Goal: Task Accomplishment & Management: Manage account settings

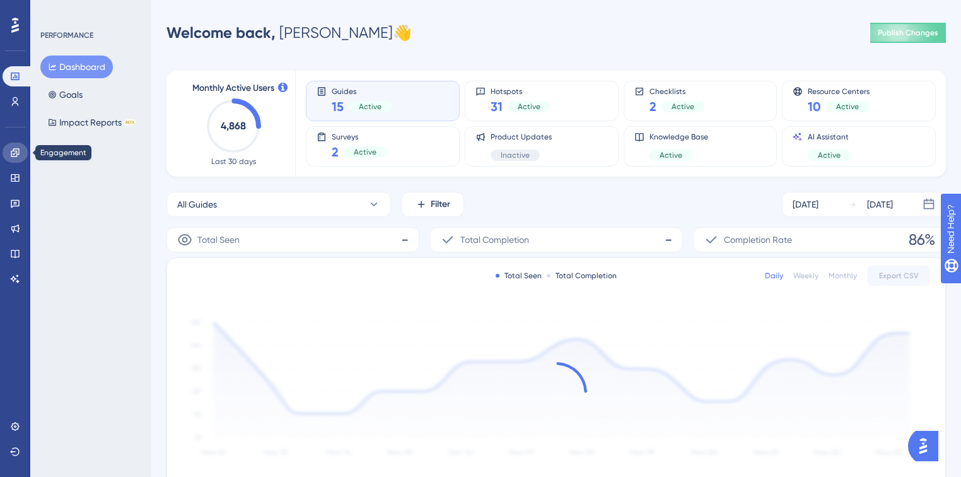
click at [11, 149] on icon at bounding box center [15, 153] width 10 height 10
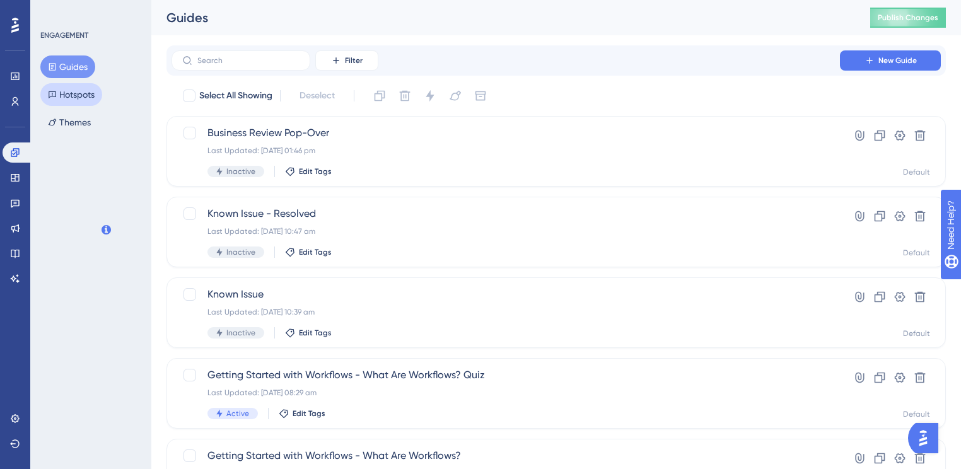
click at [62, 91] on button "Hotspots" at bounding box center [71, 94] width 62 height 23
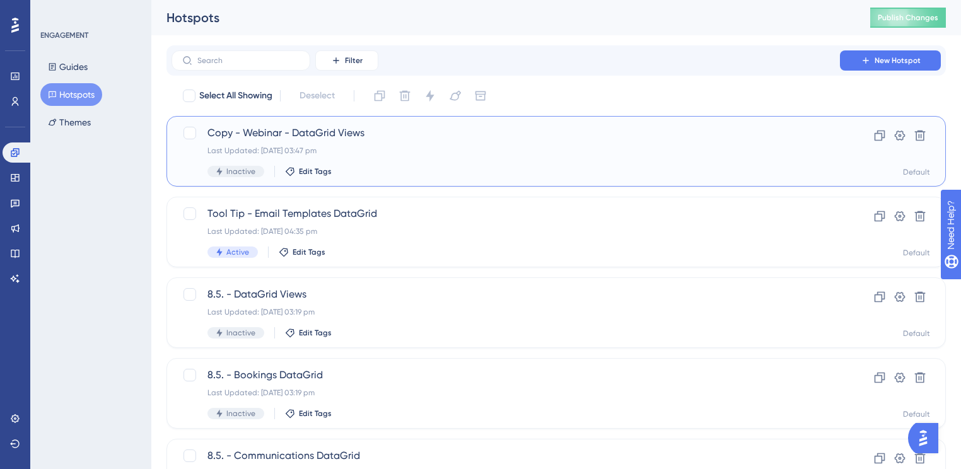
click at [443, 139] on span "Copy - Webinar - DataGrid Views" at bounding box center [506, 133] width 597 height 15
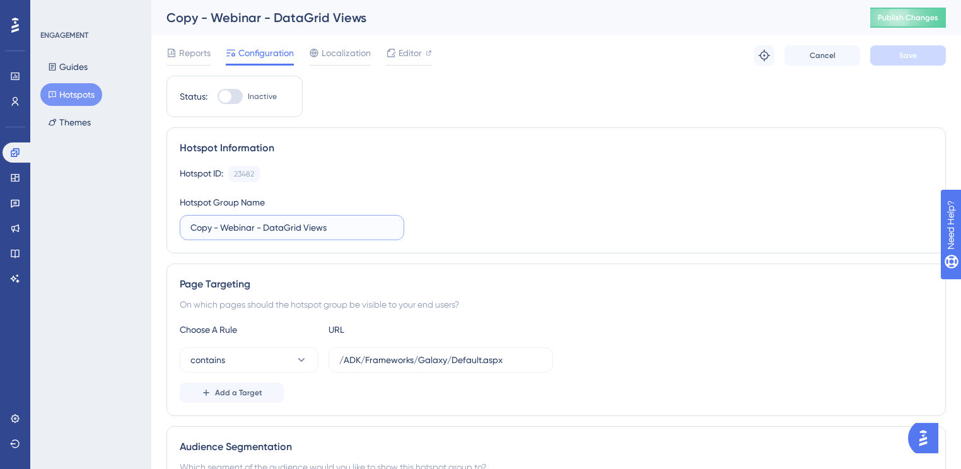
drag, startPoint x: 224, startPoint y: 225, endPoint x: 137, endPoint y: 218, distance: 87.3
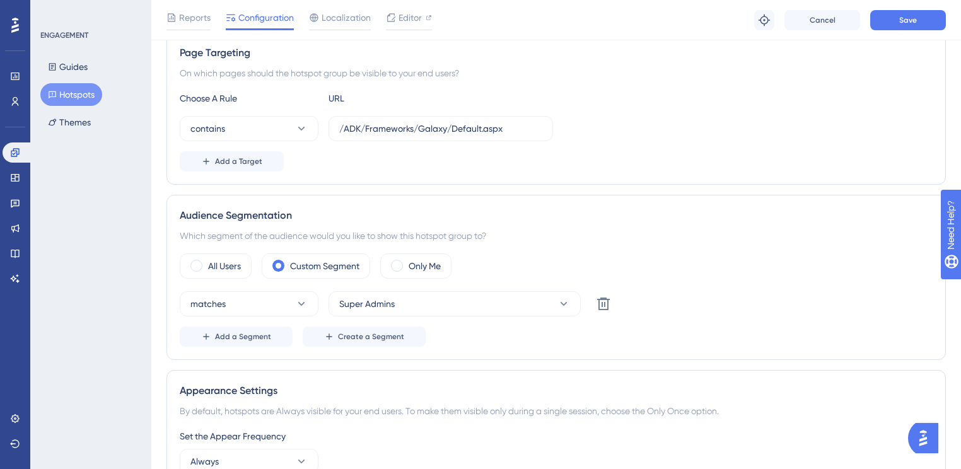
scroll to position [303, 0]
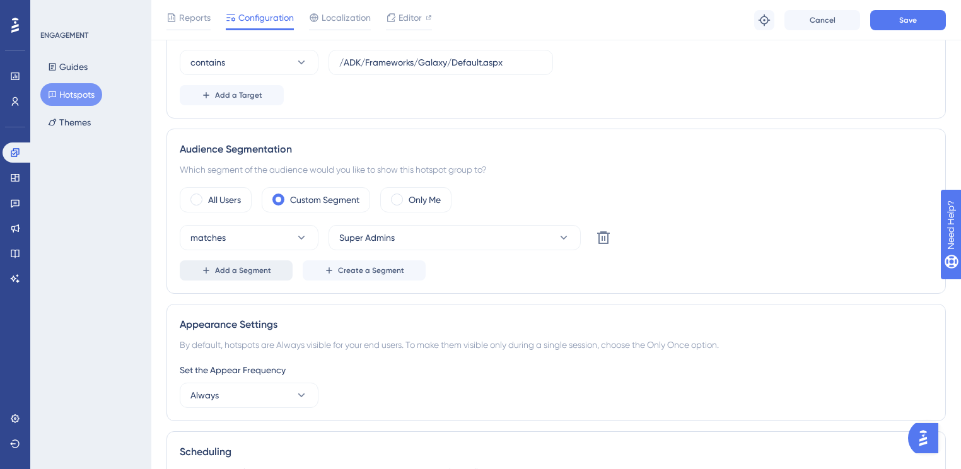
type input "Webinar - Sept/[DATE]"
click at [267, 263] on button "Add a Segment" at bounding box center [236, 271] width 113 height 20
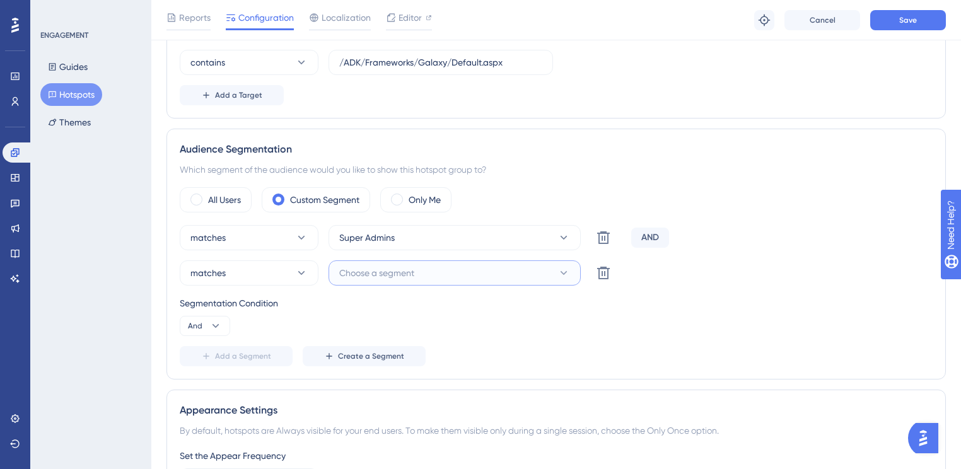
click at [353, 274] on span "Choose a segment" at bounding box center [376, 273] width 75 height 15
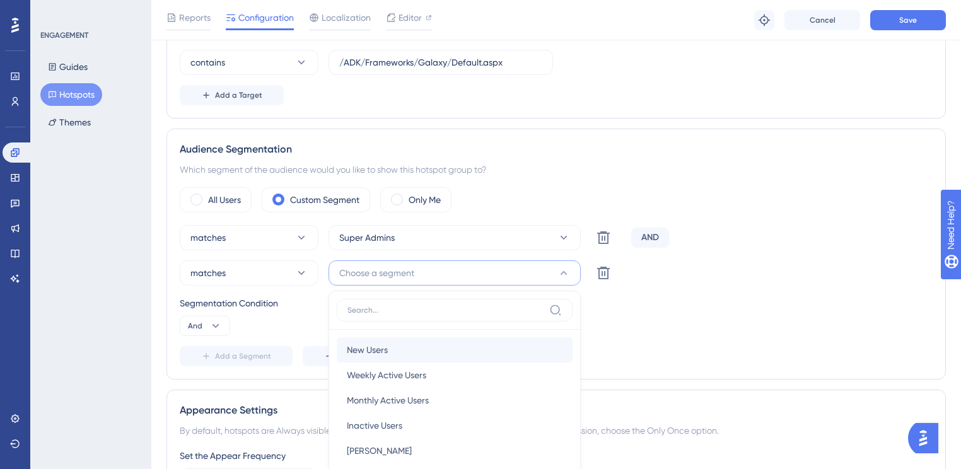
scroll to position [482, 0]
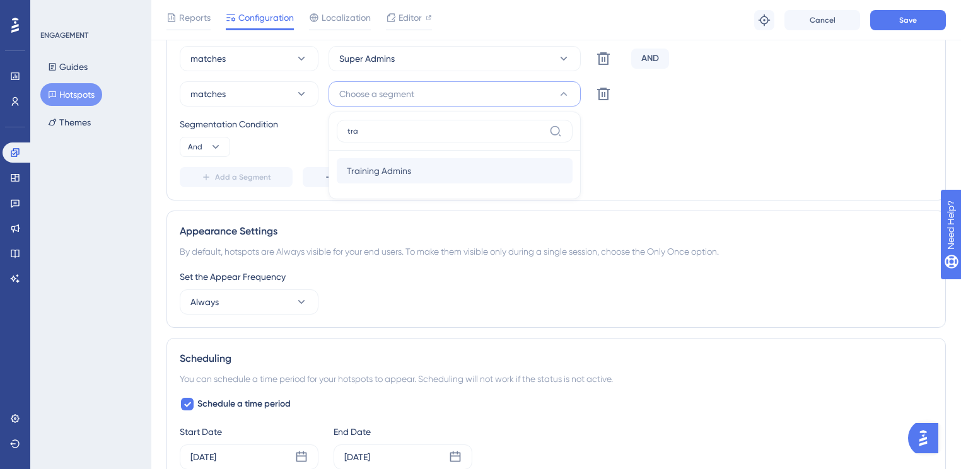
type input "tra"
click at [394, 167] on span "Training Admins" at bounding box center [379, 170] width 64 height 15
click at [766, 201] on div "Status: Inactive Hotspot Information Hotspot ID: 23482 Copy Hotspot Group Name …" at bounding box center [557, 143] width 780 height 1088
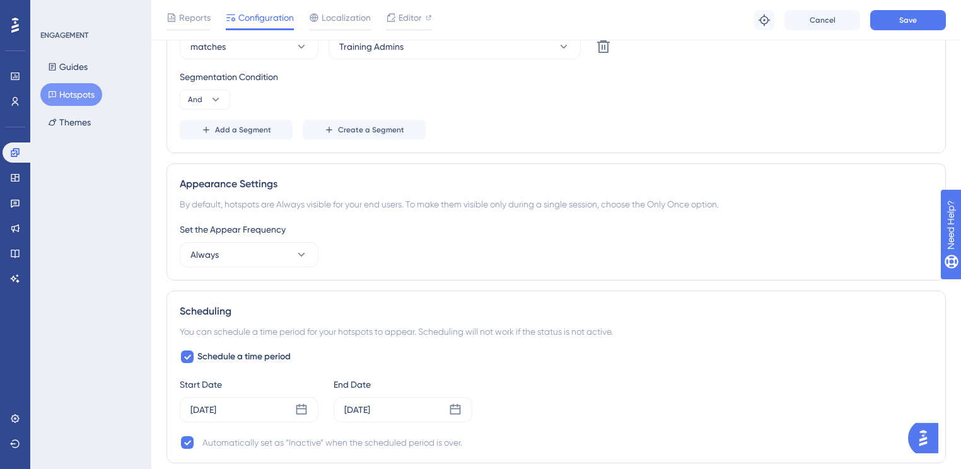
scroll to position [684, 0]
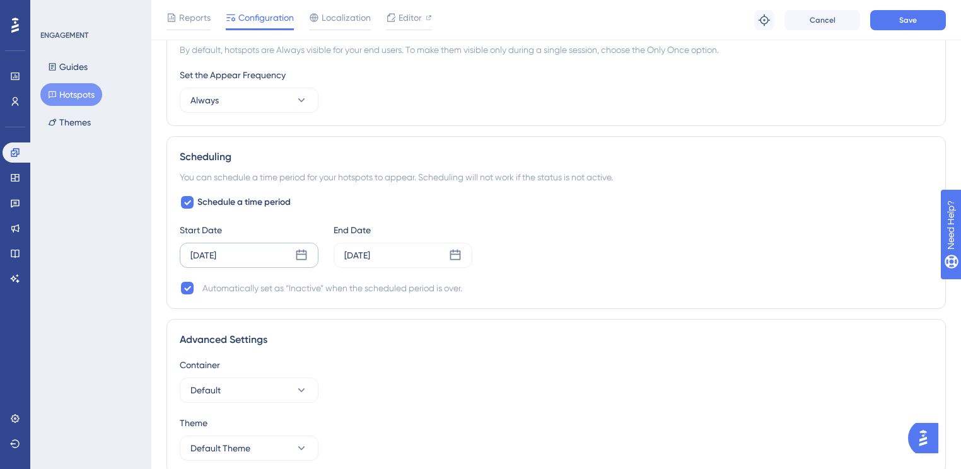
click at [298, 255] on icon at bounding box center [301, 255] width 13 height 13
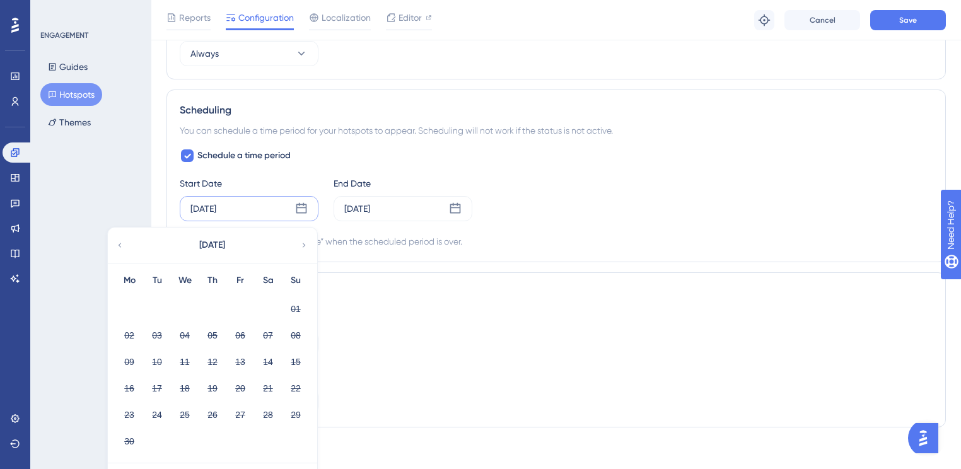
scroll to position [763, 0]
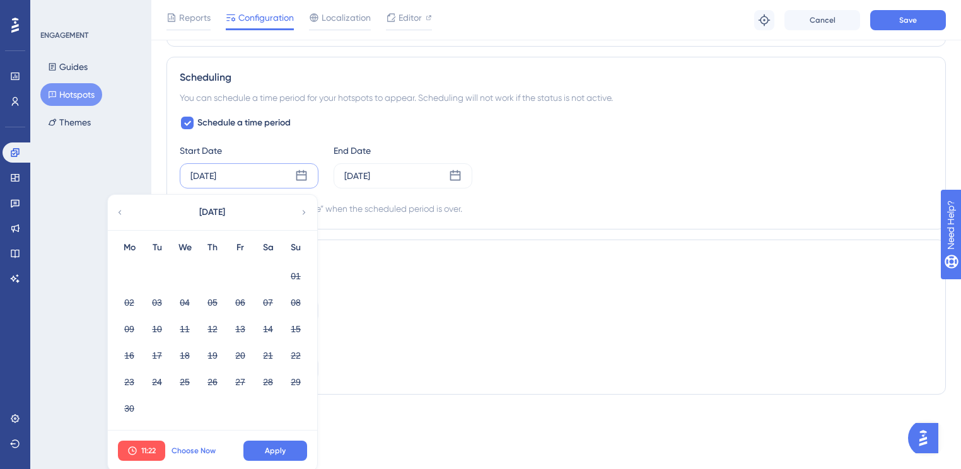
click at [193, 449] on span "Choose Now" at bounding box center [194, 451] width 44 height 10
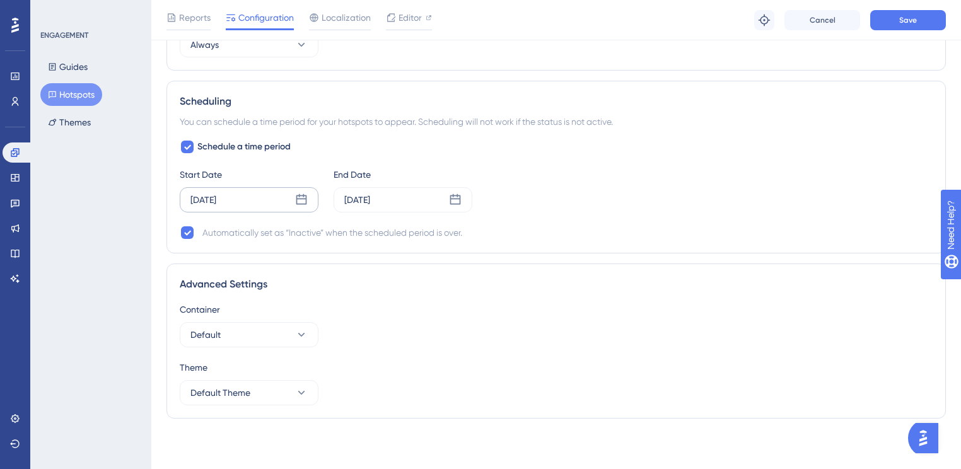
scroll to position [737, 0]
click at [365, 197] on div "[DATE]" at bounding box center [357, 202] width 26 height 15
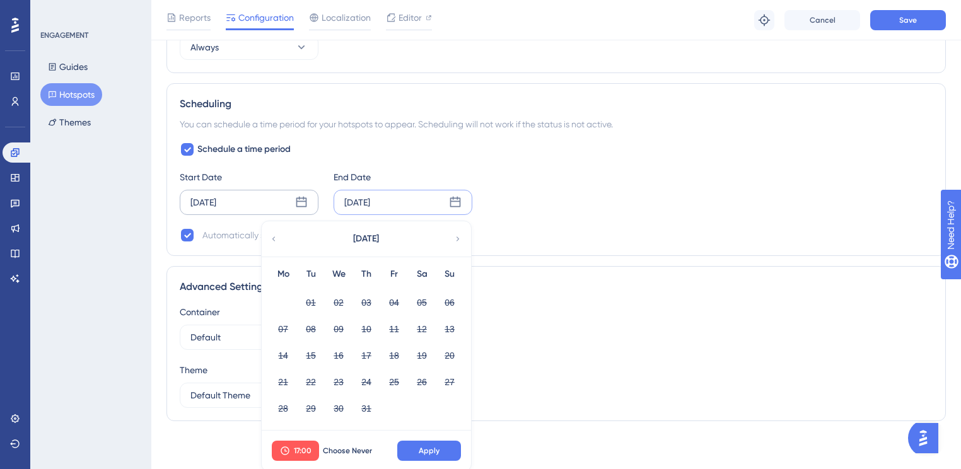
click at [461, 235] on icon at bounding box center [458, 238] width 9 height 11
click at [281, 238] on div "[DATE]" at bounding box center [366, 238] width 208 height 35
click at [459, 233] on icon at bounding box center [458, 238] width 9 height 11
click at [367, 322] on button "11" at bounding box center [366, 329] width 21 height 21
click at [309, 455] on button "17:00" at bounding box center [295, 451] width 47 height 20
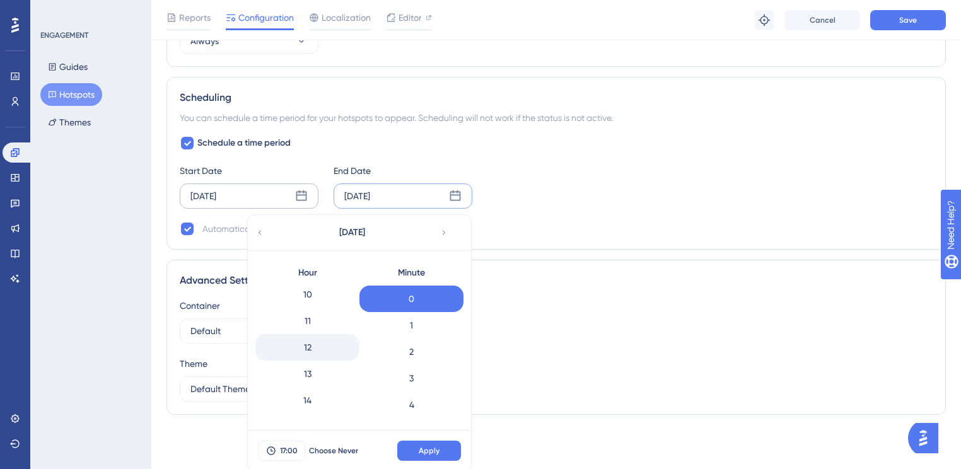
scroll to position [245, 0]
click at [310, 295] on div "9" at bounding box center [307, 292] width 104 height 26
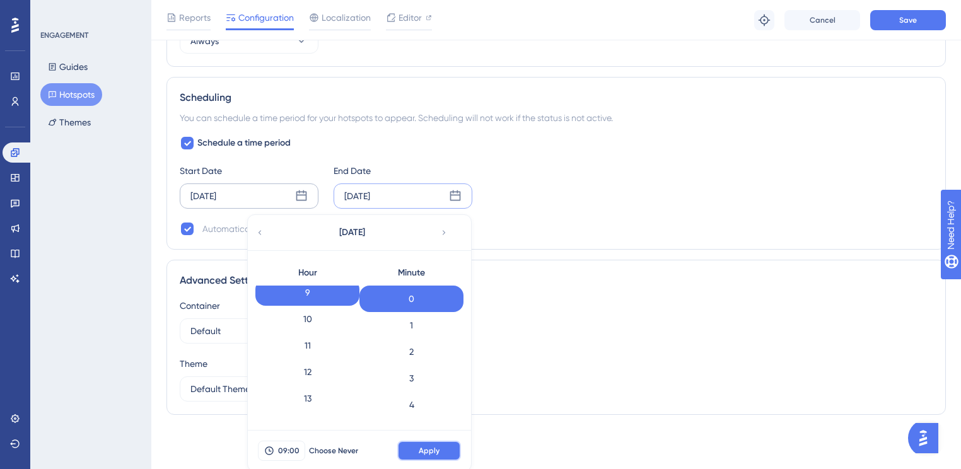
click at [411, 446] on button "Apply" at bounding box center [429, 451] width 64 height 20
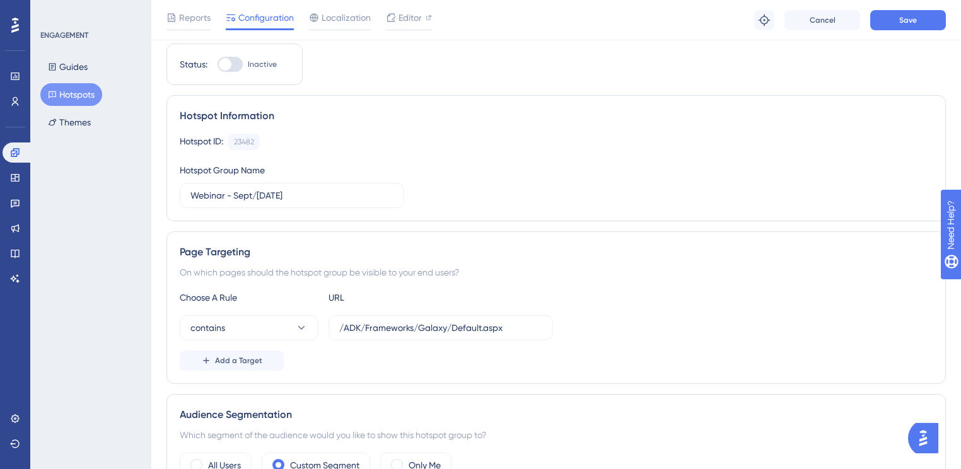
scroll to position [0, 0]
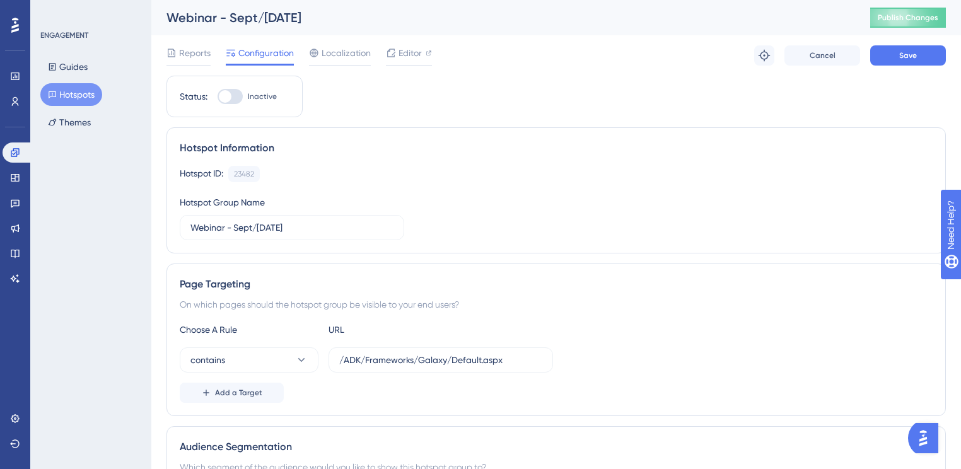
click at [237, 93] on div at bounding box center [230, 96] width 25 height 15
click at [218, 97] on input "Inactive" at bounding box center [217, 97] width 1 height 1
checkbox input "true"
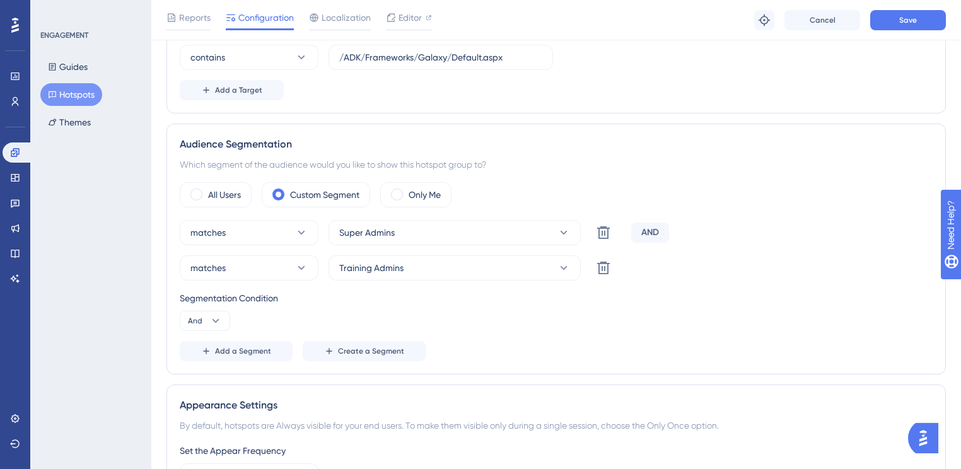
scroll to position [404, 0]
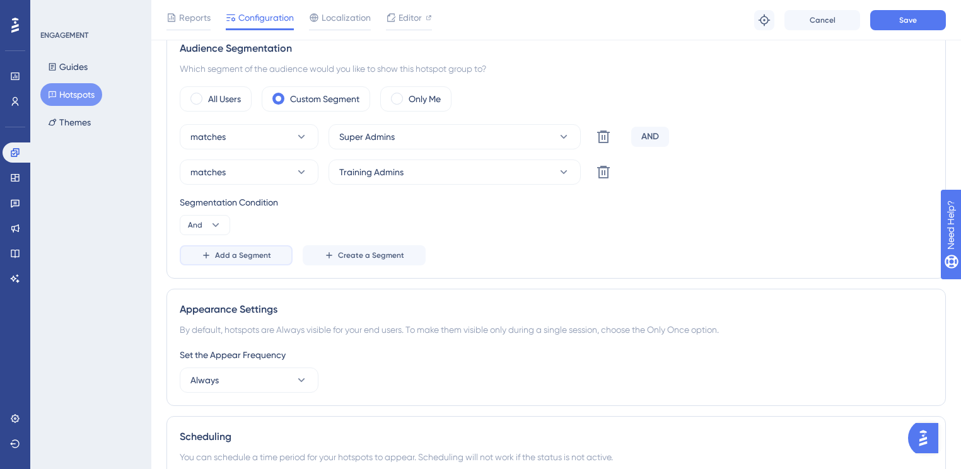
click at [235, 256] on span "Add a Segment" at bounding box center [243, 255] width 56 height 10
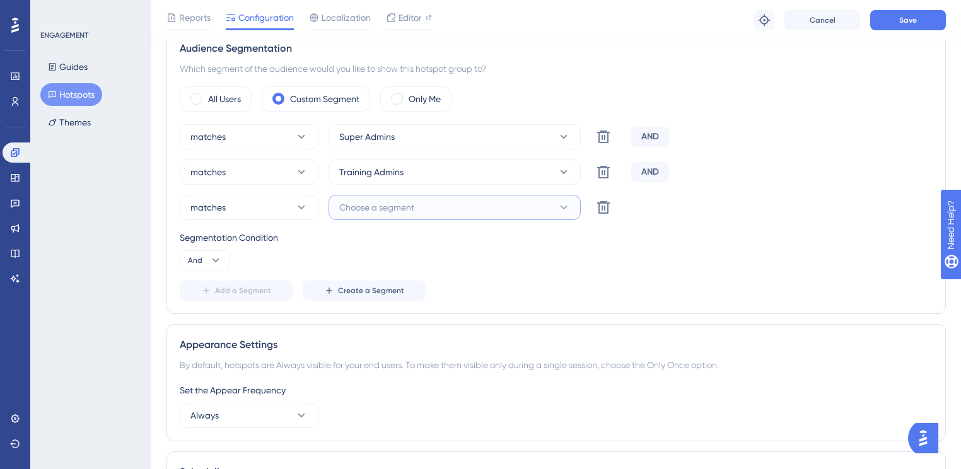
click at [341, 209] on span "Choose a segment" at bounding box center [376, 207] width 75 height 15
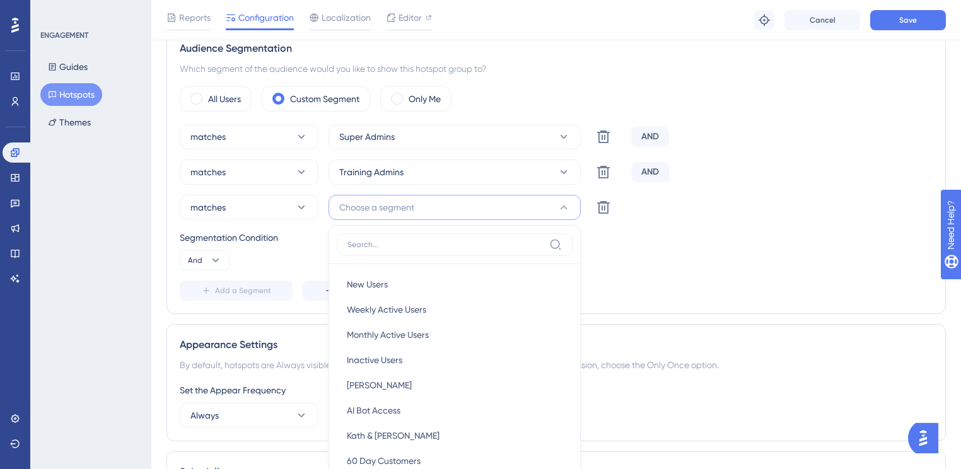
scroll to position [520, 0]
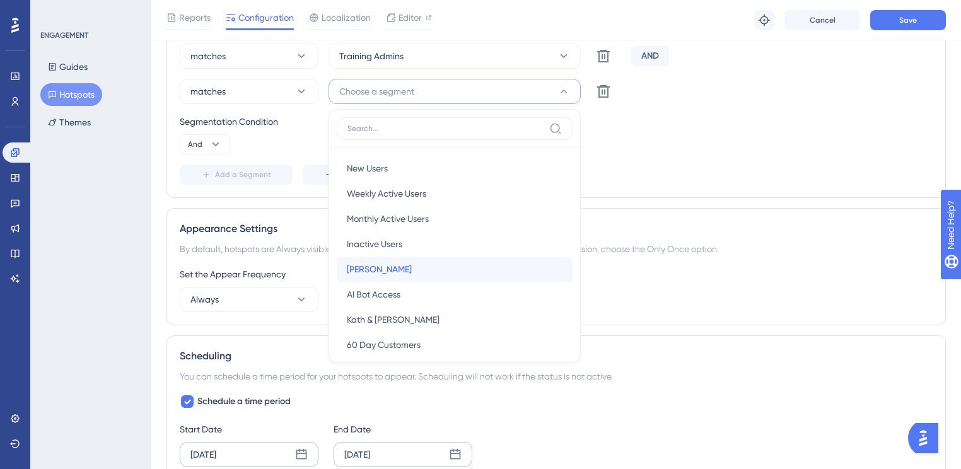
click at [442, 262] on div "[PERSON_NAME] Testing [PERSON_NAME]" at bounding box center [455, 269] width 216 height 25
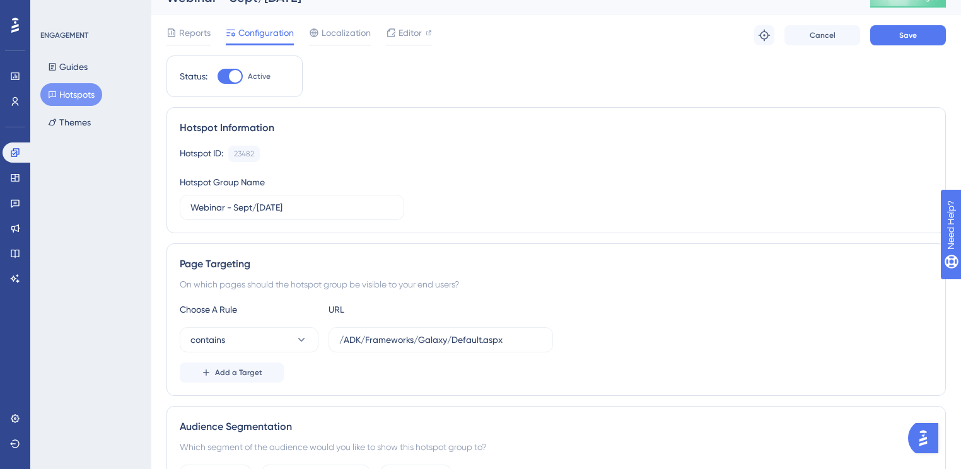
scroll to position [0, 0]
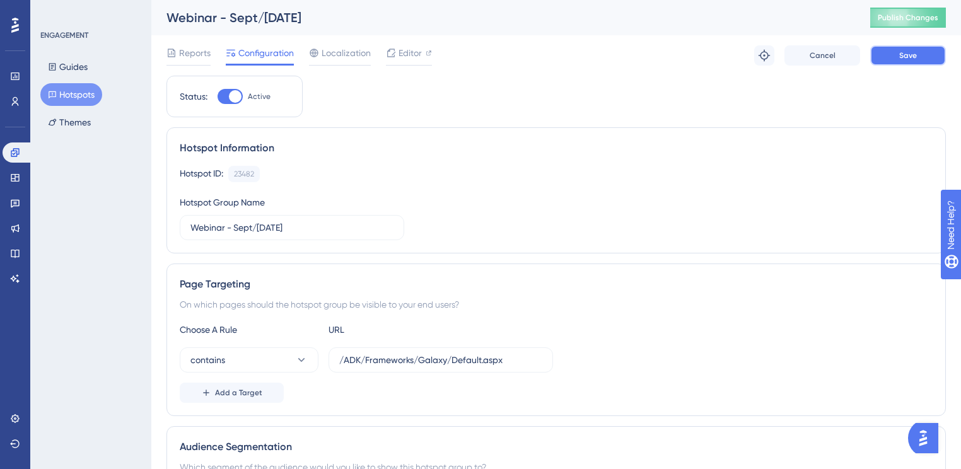
click at [925, 50] on button "Save" at bounding box center [909, 55] width 76 height 20
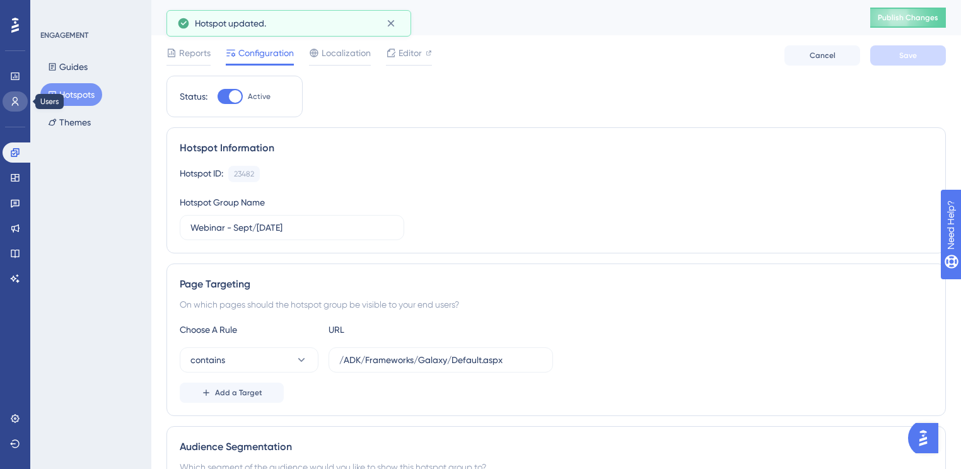
click at [20, 98] on link at bounding box center [15, 101] width 25 height 20
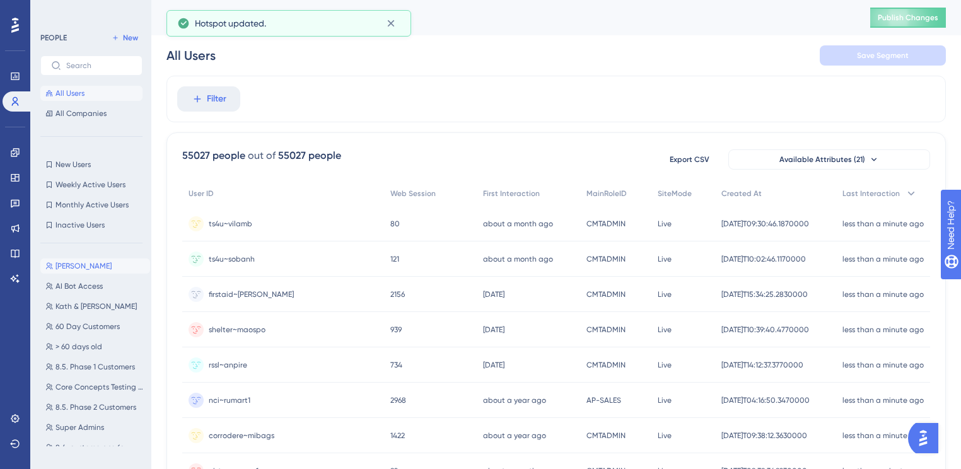
click at [81, 261] on span "[PERSON_NAME]" at bounding box center [84, 266] width 56 height 10
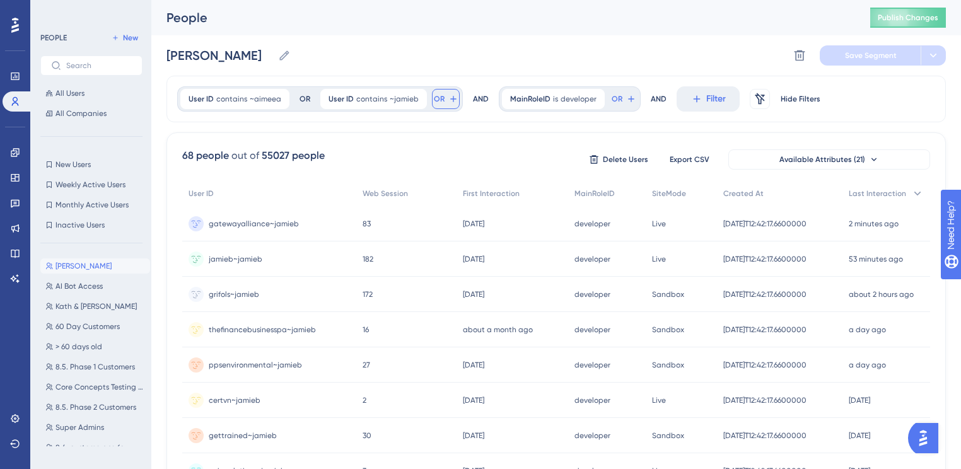
click at [449, 97] on icon at bounding box center [454, 99] width 10 height 10
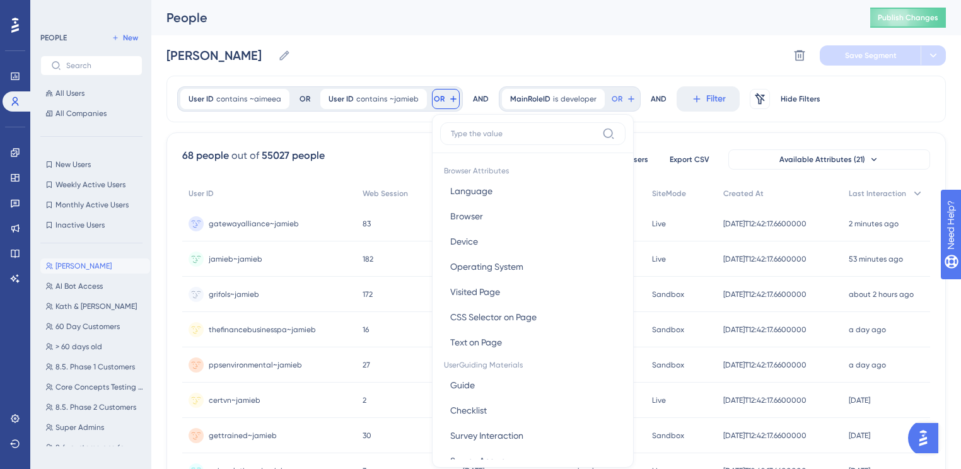
scroll to position [56, 0]
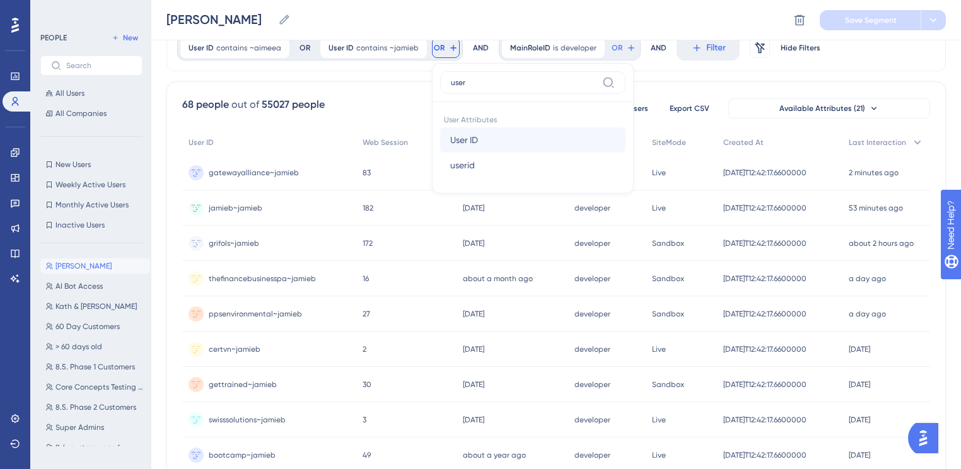
type input "user"
click at [468, 132] on span "User ID" at bounding box center [464, 139] width 28 height 15
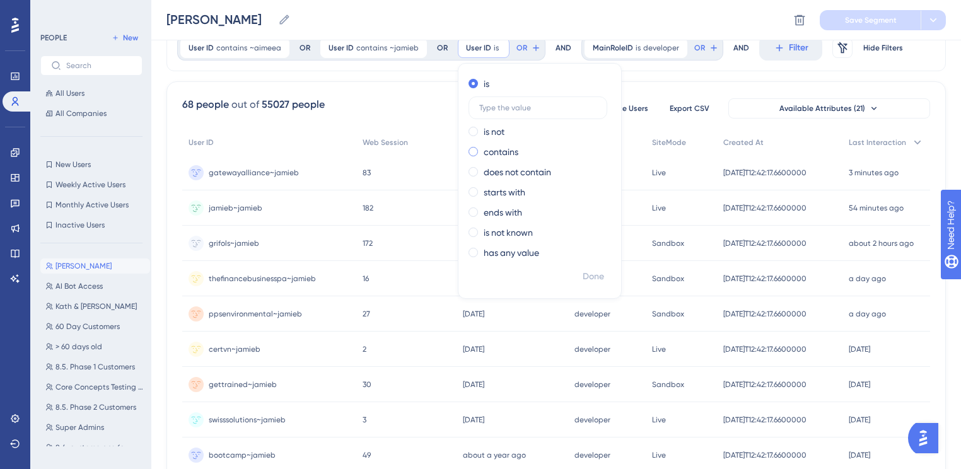
click at [506, 151] on label "contains" at bounding box center [501, 151] width 35 height 15
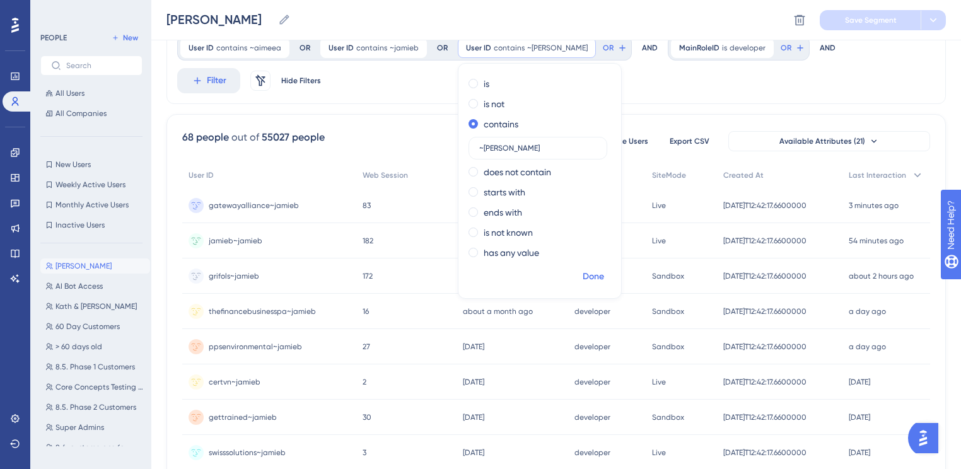
type input "~[PERSON_NAME]"
click at [585, 268] on button "Done" at bounding box center [593, 277] width 35 height 23
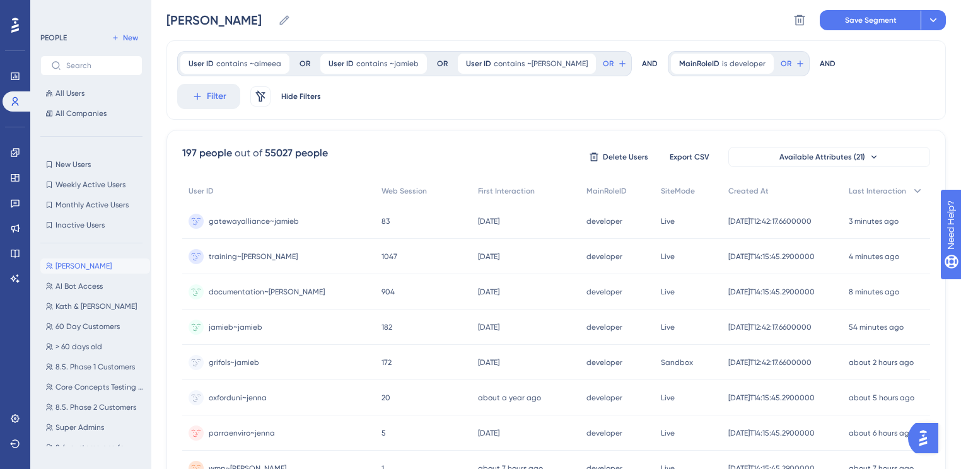
scroll to position [0, 0]
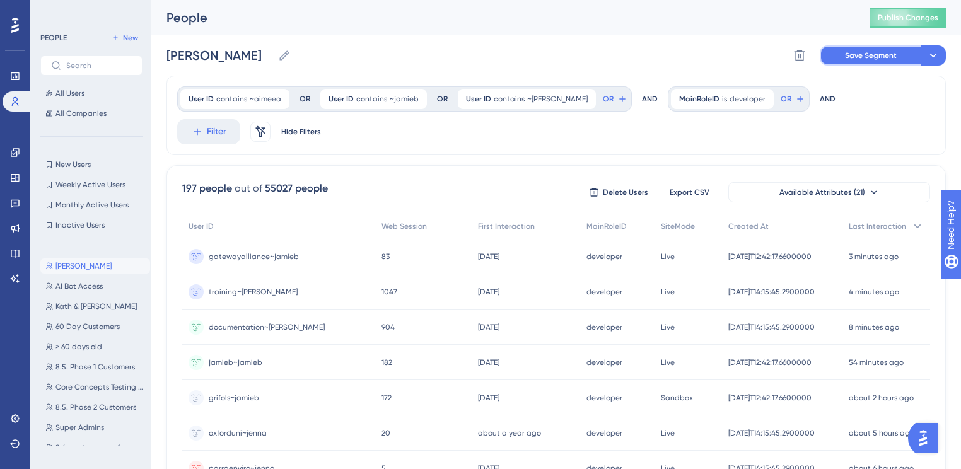
click at [889, 57] on span "Save Segment" at bounding box center [871, 55] width 52 height 10
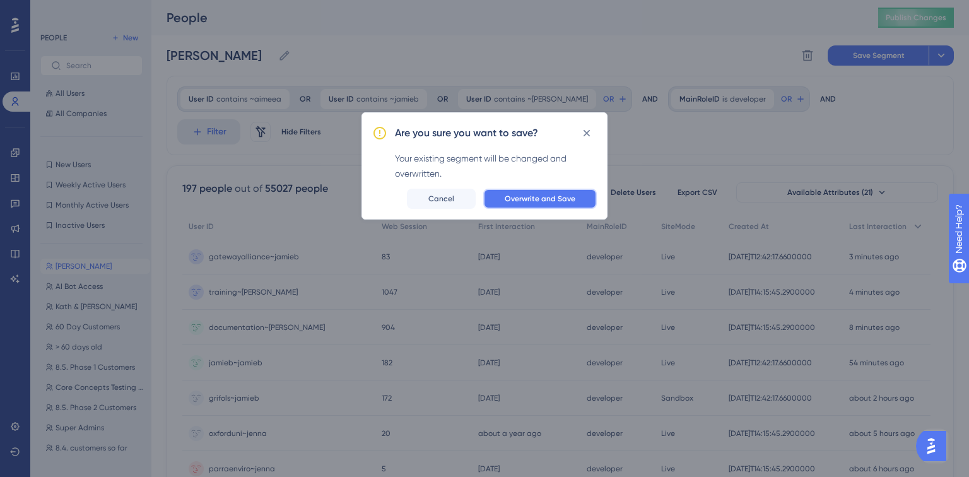
click at [556, 201] on span "Overwrite and Save" at bounding box center [540, 199] width 71 height 10
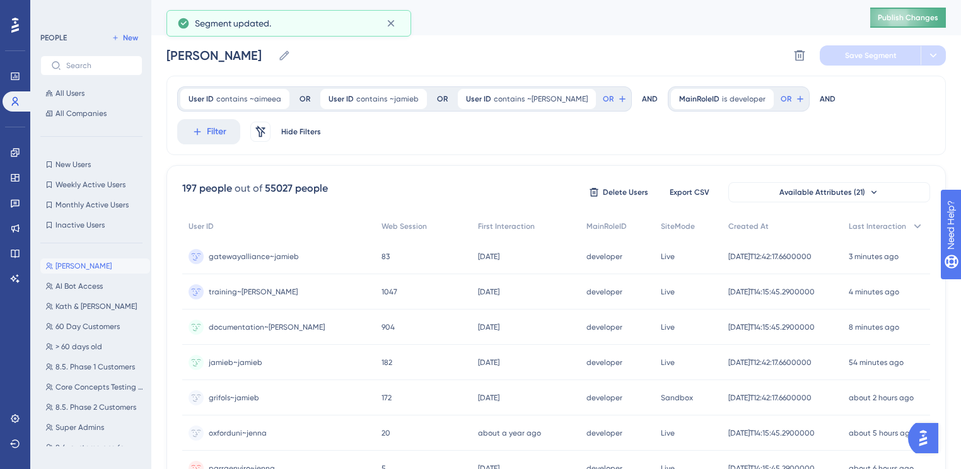
click at [910, 20] on span "Publish Changes" at bounding box center [908, 18] width 61 height 10
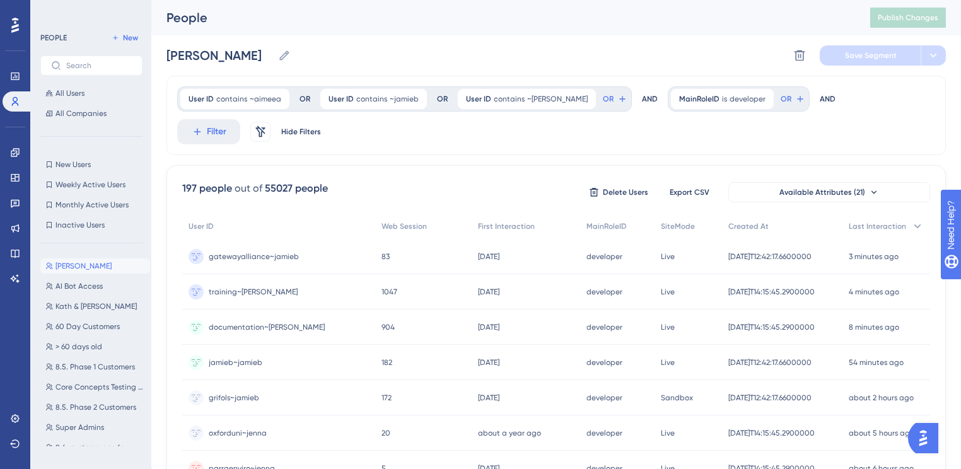
click at [18, 192] on div "Engagement Widgets Feedback Product Updates Knowledge Base AI Assistant" at bounding box center [15, 216] width 25 height 146
click at [16, 182] on icon at bounding box center [15, 178] width 10 height 10
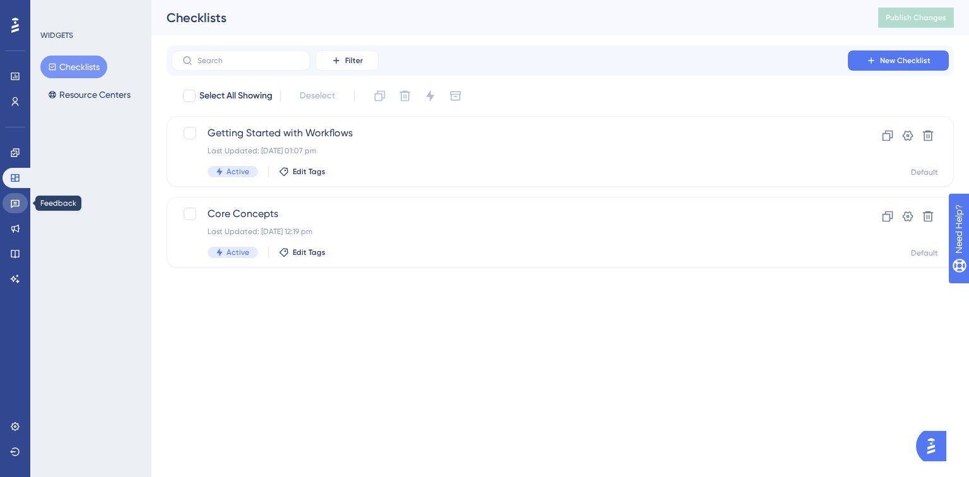
click at [11, 204] on icon at bounding box center [15, 204] width 9 height 8
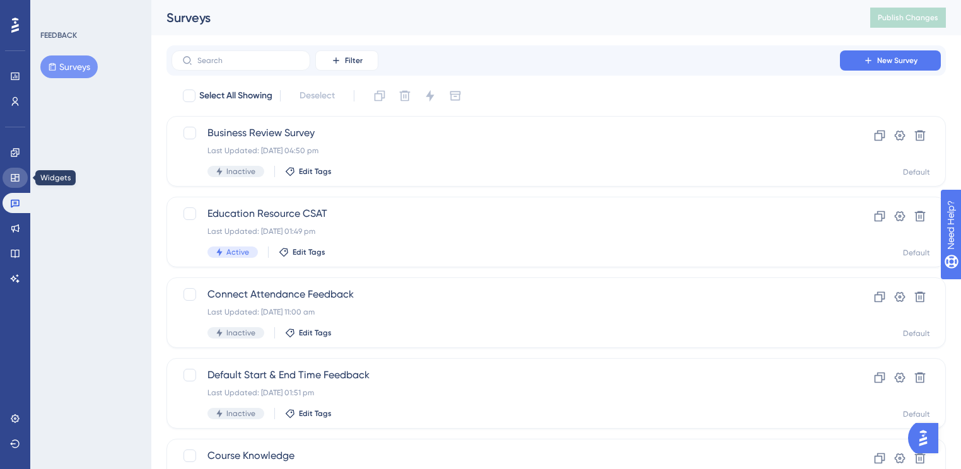
click at [16, 179] on icon at bounding box center [15, 178] width 10 height 10
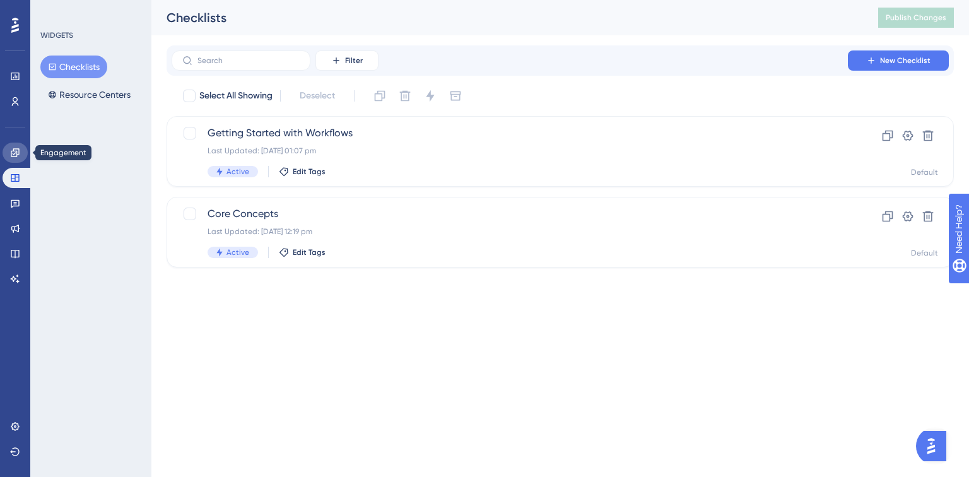
click at [13, 156] on icon at bounding box center [15, 152] width 8 height 8
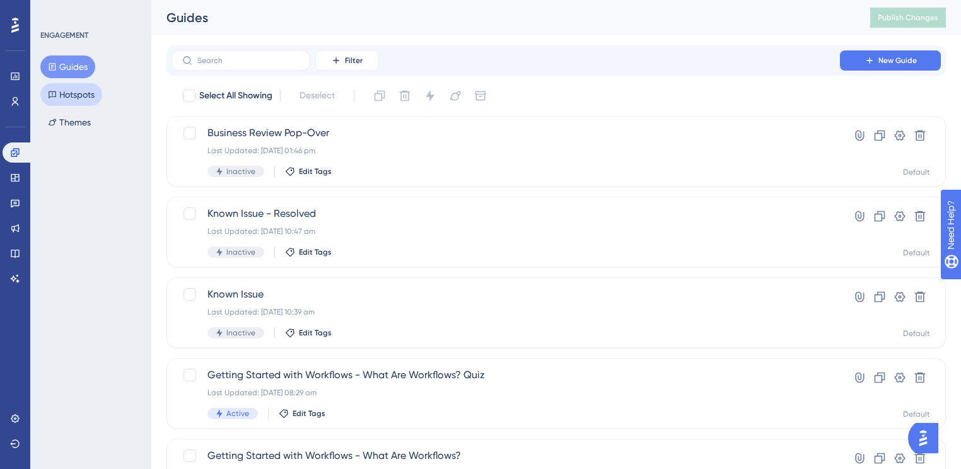
click at [71, 91] on button "Hotspots" at bounding box center [71, 94] width 62 height 23
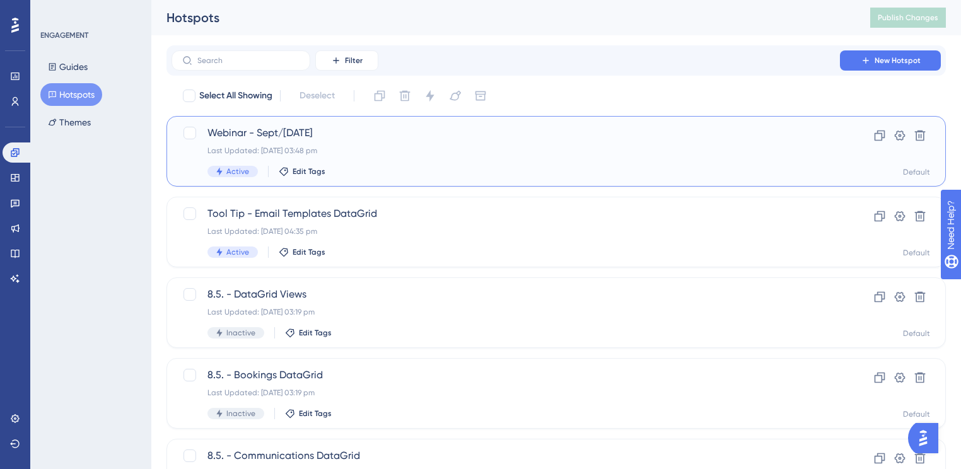
click at [499, 131] on span "Webinar - Sept/[DATE]" at bounding box center [506, 133] width 597 height 15
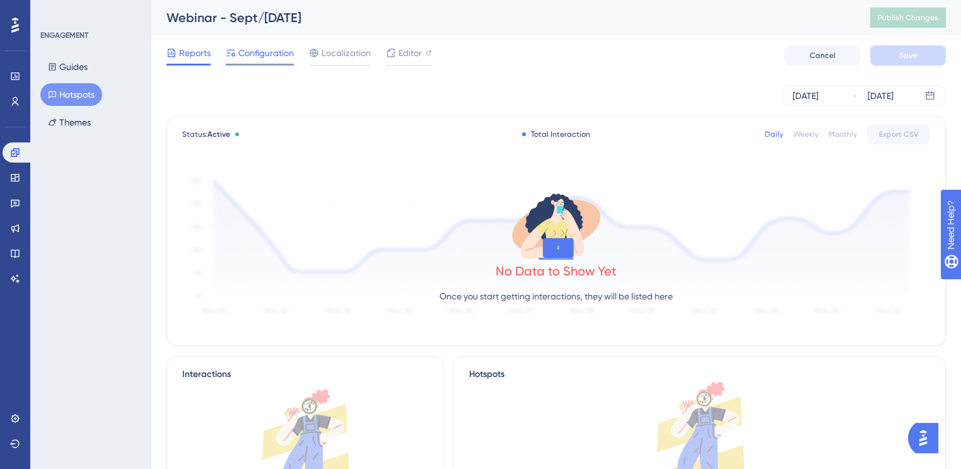
drag, startPoint x: 202, startPoint y: 52, endPoint x: 233, endPoint y: 49, distance: 31.1
click at [202, 52] on span "Reports" at bounding box center [195, 52] width 32 height 15
click at [272, 47] on span "Configuration" at bounding box center [266, 52] width 56 height 15
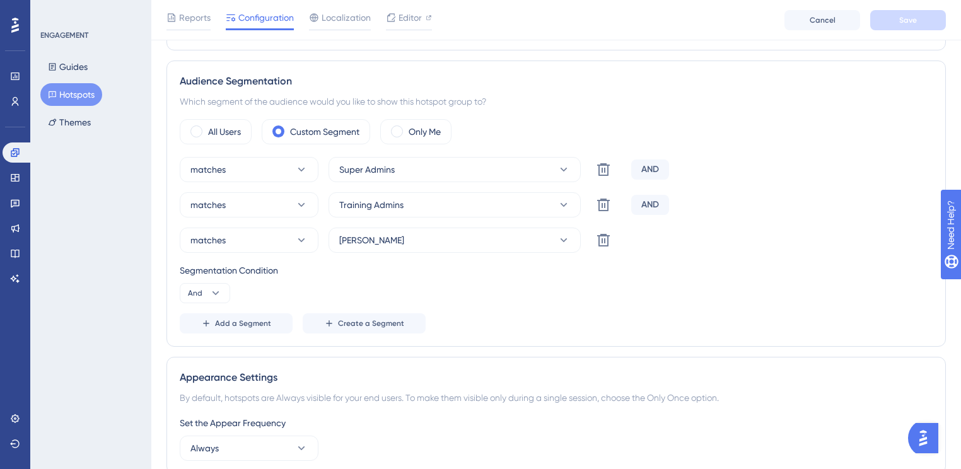
scroll to position [404, 0]
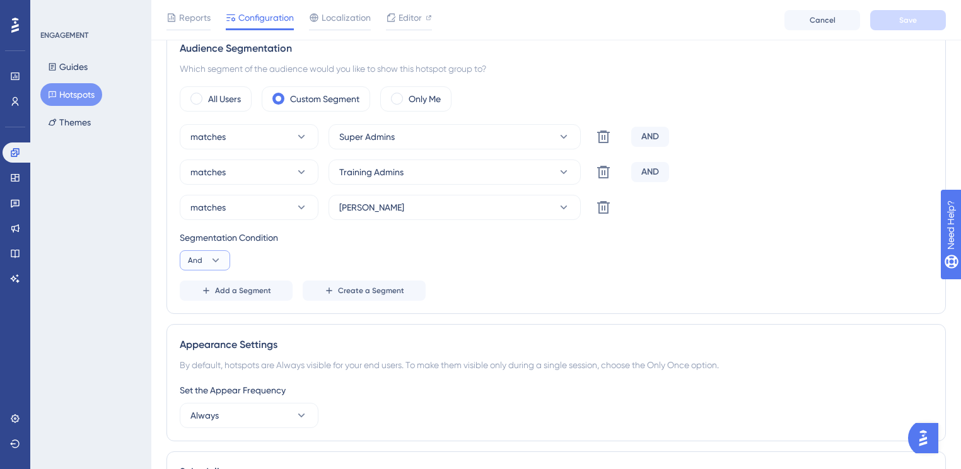
click at [229, 261] on button "And" at bounding box center [205, 260] width 50 height 20
click at [206, 314] on div "Or Or" at bounding box center [205, 321] width 24 height 25
click at [901, 15] on span "Save" at bounding box center [909, 20] width 18 height 10
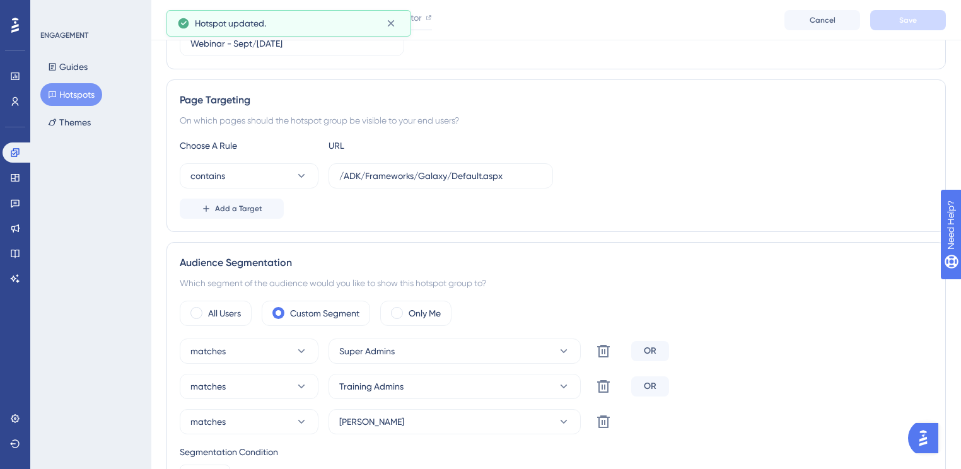
scroll to position [0, 0]
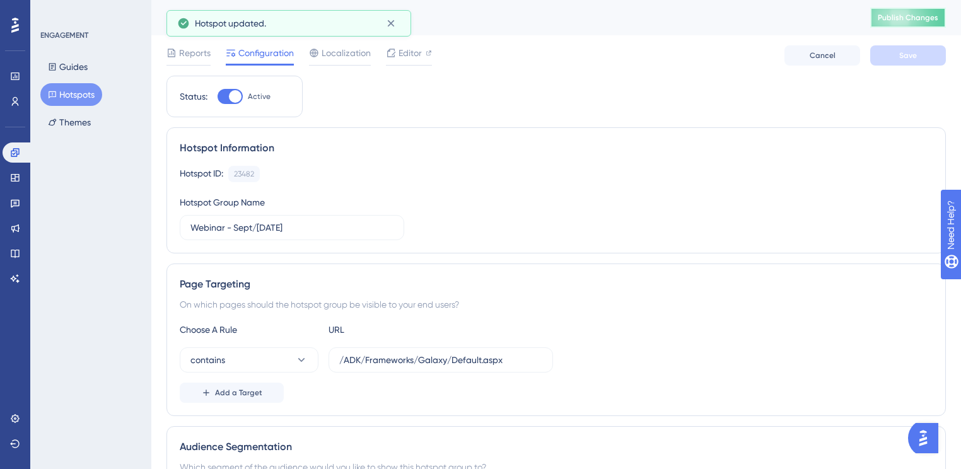
click at [901, 16] on span "Publish Changes" at bounding box center [908, 18] width 61 height 10
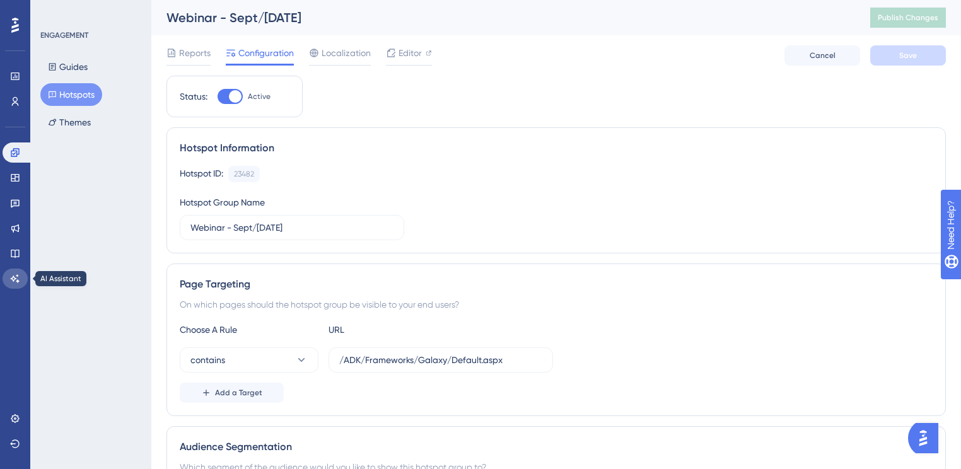
click at [15, 282] on icon at bounding box center [15, 279] width 10 height 10
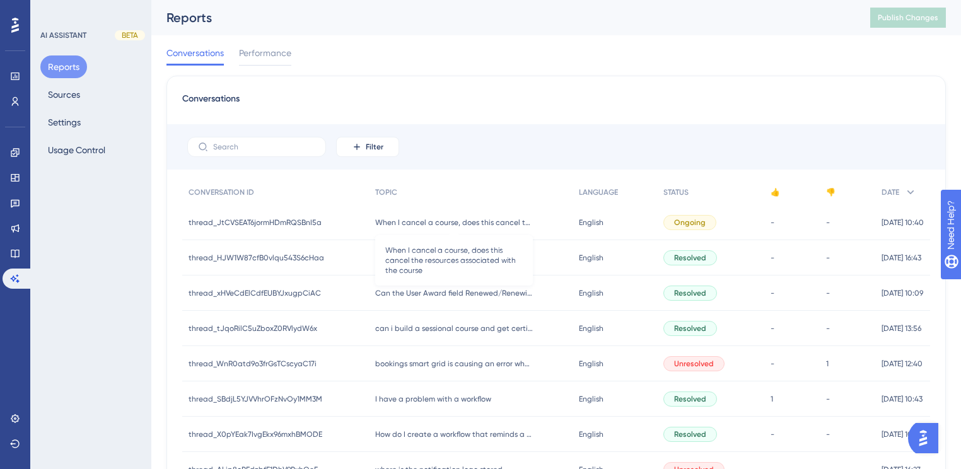
click at [449, 227] on span "When I cancel a course, does this cancel the resources associated with the cour…" at bounding box center [454, 223] width 158 height 10
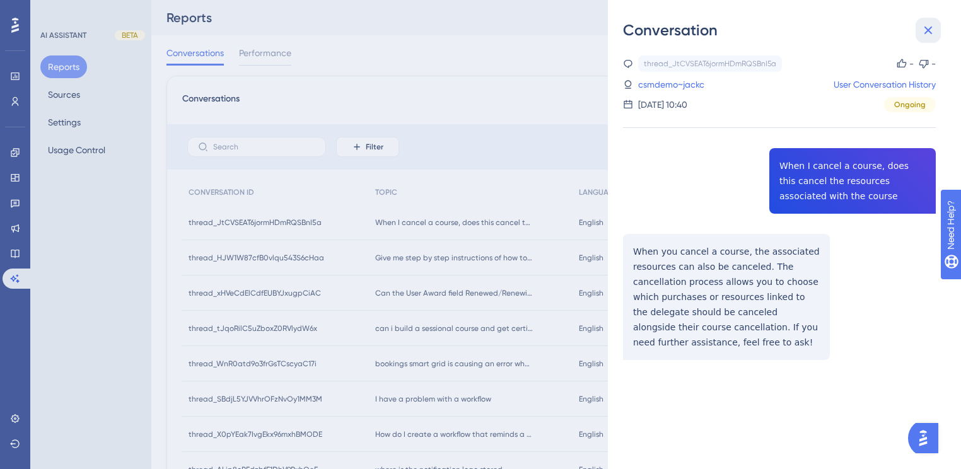
click at [936, 28] on button at bounding box center [928, 30] width 25 height 25
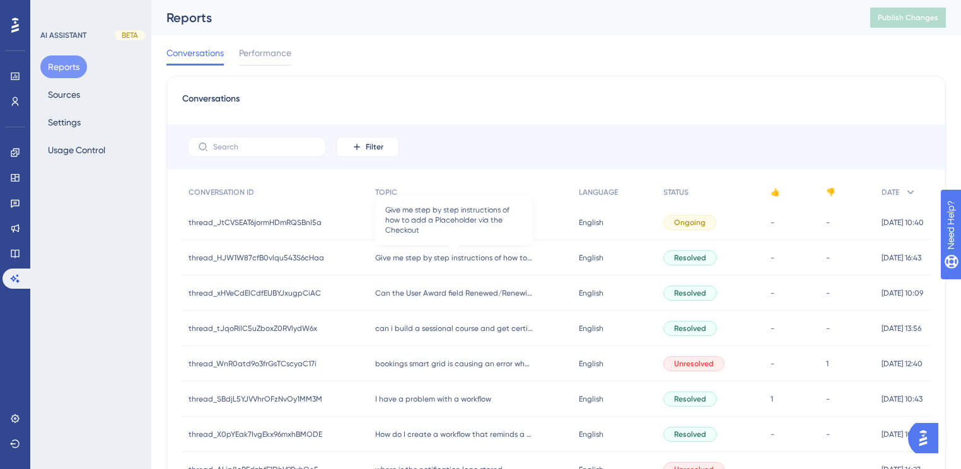
click at [406, 255] on span "Give me step by step instructions of how to add a Placeholder via the Checkout" at bounding box center [454, 258] width 158 height 10
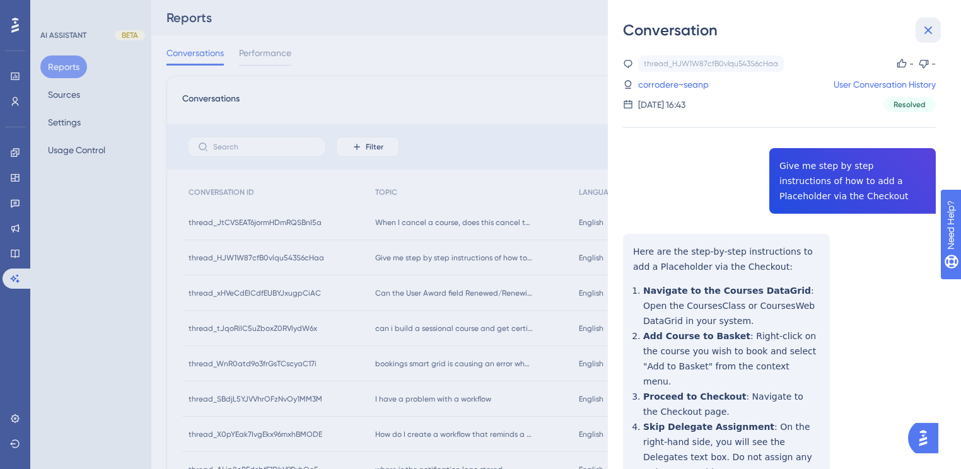
click at [933, 30] on icon at bounding box center [928, 30] width 15 height 15
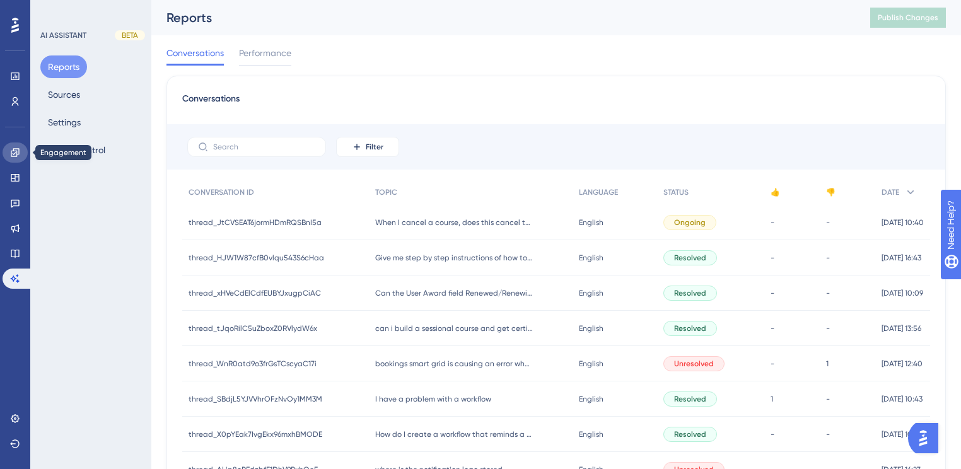
click at [18, 159] on link at bounding box center [15, 153] width 25 height 20
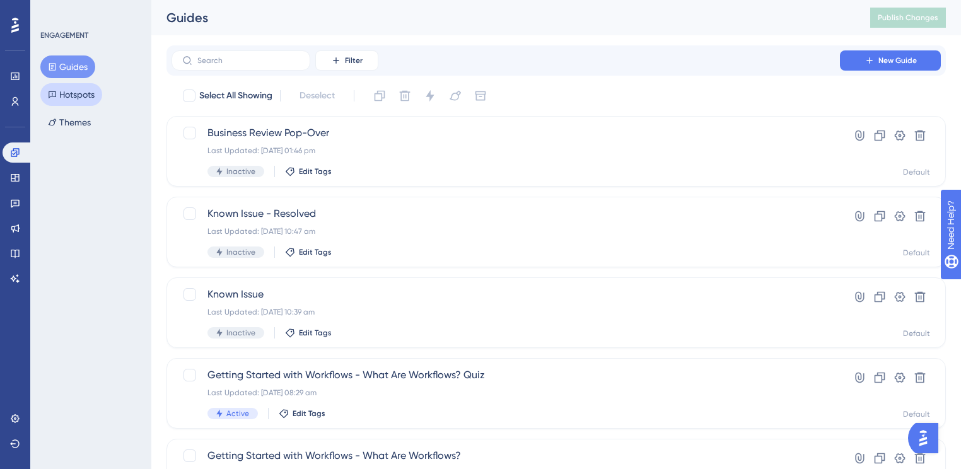
click at [70, 95] on button "Hotspots" at bounding box center [71, 94] width 62 height 23
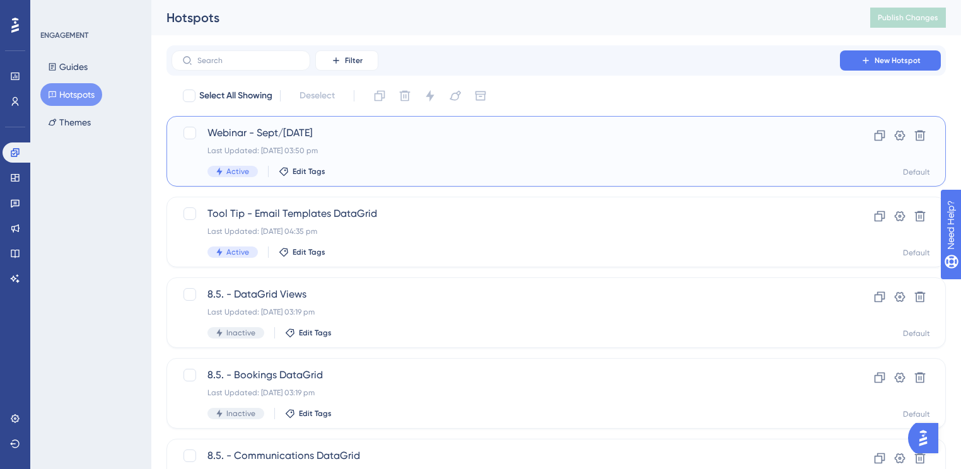
click at [447, 160] on div "Webinar - Sept/[DATE] Last Updated: [DATE] 03:50 pm Active Edit Tags" at bounding box center [506, 152] width 597 height 52
